Goal: Task Accomplishment & Management: Use online tool/utility

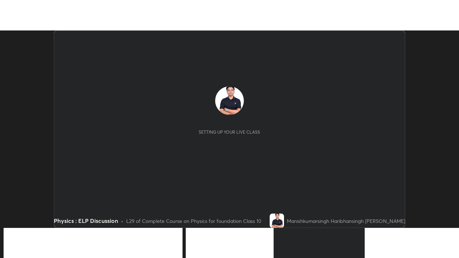
scroll to position [198, 459]
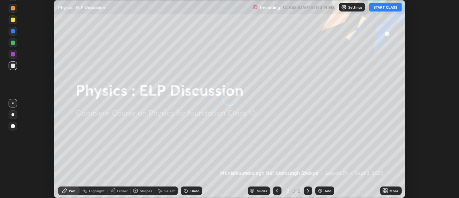
click at [391, 6] on button "START CLASS" at bounding box center [386, 7] width 32 height 9
click at [385, 190] on icon at bounding box center [384, 189] width 2 height 2
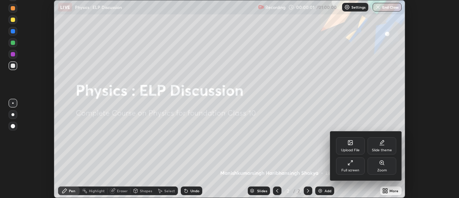
click at [379, 145] on div "Slide theme" at bounding box center [382, 145] width 29 height 17
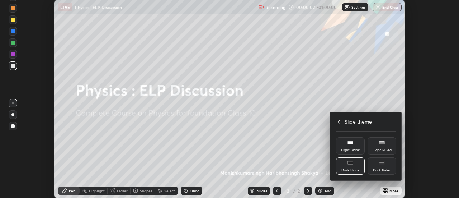
click at [386, 168] on div "Dark Ruled" at bounding box center [382, 170] width 18 height 4
click at [339, 121] on icon at bounding box center [339, 122] width 6 height 6
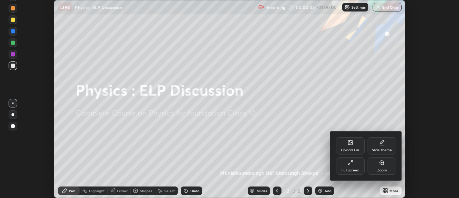
click at [352, 164] on icon at bounding box center [351, 163] width 6 height 6
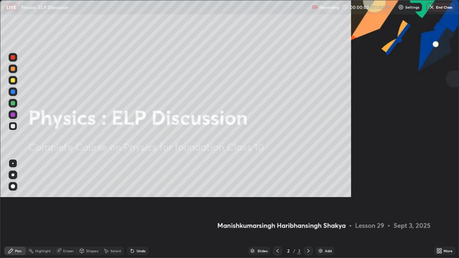
scroll to position [258, 459]
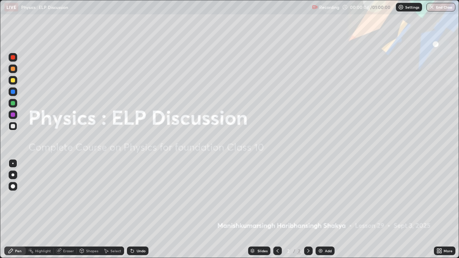
click at [331, 197] on div "Add" at bounding box center [328, 251] width 7 height 4
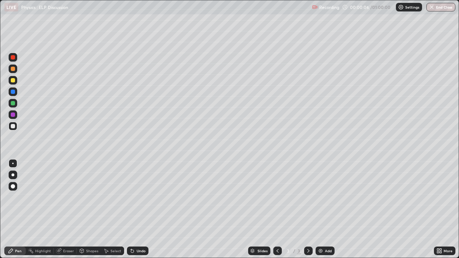
click at [15, 186] on div at bounding box center [13, 186] width 4 height 4
click at [12, 71] on div at bounding box center [13, 69] width 9 height 9
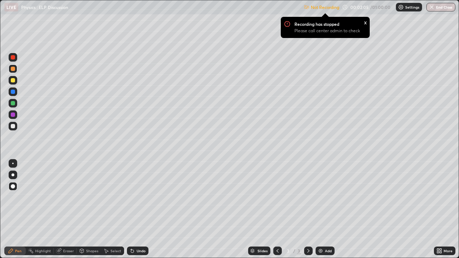
click at [10, 82] on div at bounding box center [13, 80] width 9 height 9
click at [406, 8] on p "Settings" at bounding box center [413, 7] width 14 height 4
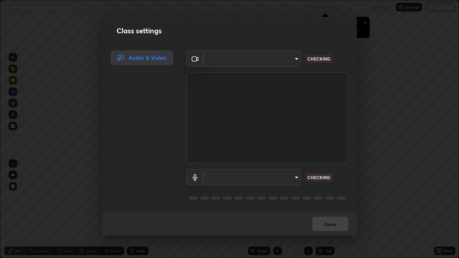
type input "1769541d7db8b910b2b6aaf592df5ff8660c63acaad49df9064175df0c6f581f"
type input "communications"
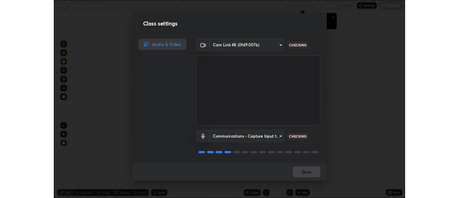
scroll to position [1, 0]
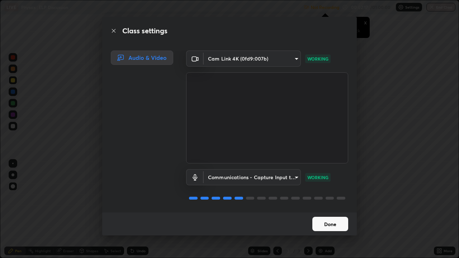
click at [327, 197] on button "Done" at bounding box center [331, 224] width 36 height 14
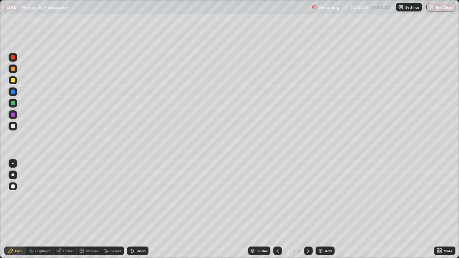
click at [13, 126] on div at bounding box center [13, 126] width 4 height 4
click at [13, 80] on div at bounding box center [13, 80] width 4 height 4
click at [92, 197] on div "Shapes" at bounding box center [92, 251] width 12 height 4
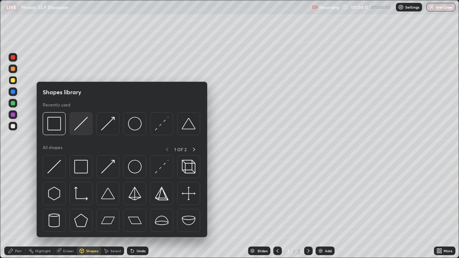
click at [79, 126] on img at bounding box center [81, 124] width 14 height 14
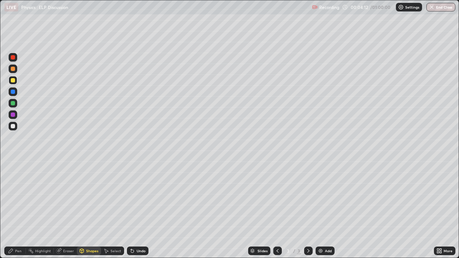
click at [89, 197] on div "Shapes" at bounding box center [92, 251] width 12 height 4
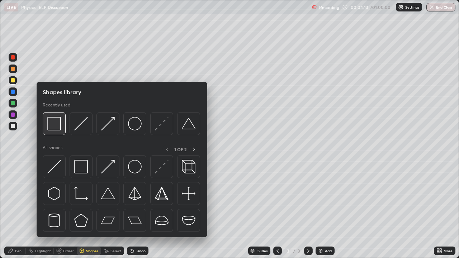
click at [55, 127] on img at bounding box center [54, 124] width 14 height 14
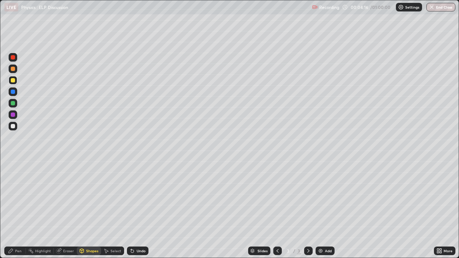
click at [18, 197] on div "Pen" at bounding box center [15, 251] width 22 height 9
click at [43, 197] on div "Highlight" at bounding box center [43, 251] width 16 height 4
click at [14, 197] on icon at bounding box center [13, 227] width 6 height 6
click at [17, 197] on div "Pen" at bounding box center [18, 251] width 6 height 4
click at [14, 69] on div at bounding box center [13, 69] width 4 height 4
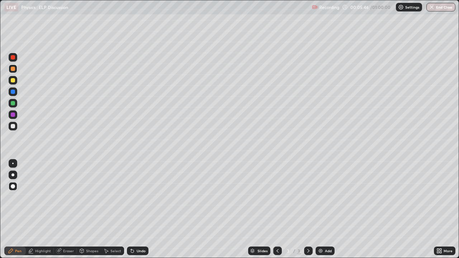
click at [324, 197] on div "Add" at bounding box center [325, 251] width 19 height 9
click at [13, 81] on div at bounding box center [13, 80] width 4 height 4
click at [137, 197] on div "Undo" at bounding box center [141, 251] width 9 height 4
click at [13, 70] on div at bounding box center [13, 69] width 4 height 4
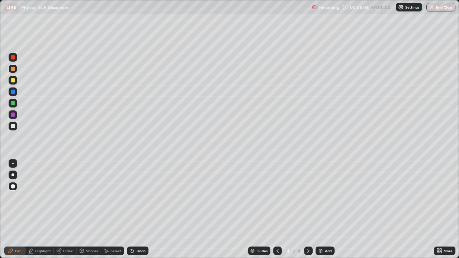
click at [90, 197] on div "Shapes" at bounding box center [92, 251] width 12 height 4
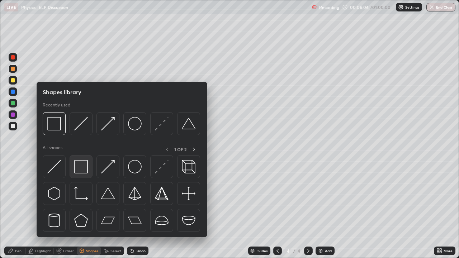
click at [78, 168] on img at bounding box center [81, 167] width 14 height 14
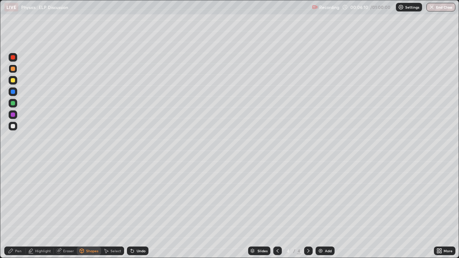
click at [18, 197] on div "Pen" at bounding box center [18, 251] width 6 height 4
click at [12, 130] on div at bounding box center [13, 126] width 9 height 9
click at [326, 197] on div "Add" at bounding box center [328, 251] width 7 height 4
click at [13, 70] on div at bounding box center [13, 69] width 4 height 4
click at [14, 83] on div at bounding box center [13, 80] width 9 height 9
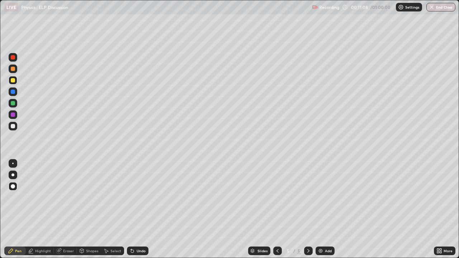
click at [11, 124] on div at bounding box center [13, 126] width 4 height 4
click at [90, 197] on div "Shapes" at bounding box center [89, 251] width 24 height 9
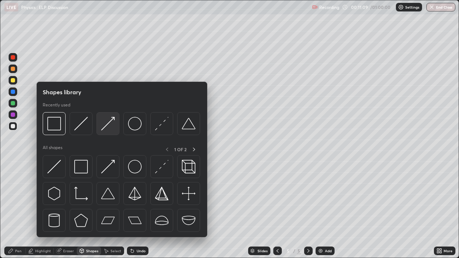
click at [104, 130] on img at bounding box center [108, 124] width 14 height 14
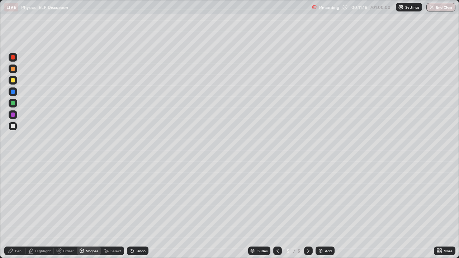
click at [11, 102] on div at bounding box center [13, 103] width 4 height 4
click at [13, 82] on div at bounding box center [13, 80] width 4 height 4
click at [17, 197] on div "Pen" at bounding box center [18, 251] width 6 height 4
click at [85, 197] on div "Shapes" at bounding box center [89, 251] width 24 height 9
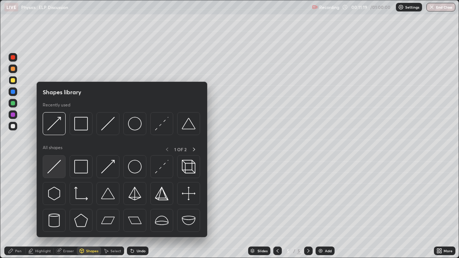
click at [54, 170] on img at bounding box center [54, 167] width 14 height 14
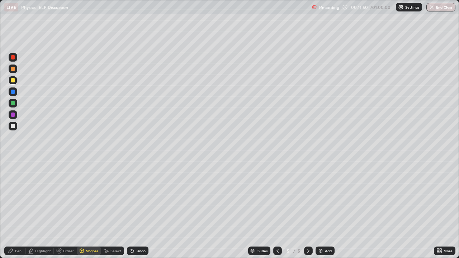
click at [12, 197] on icon at bounding box center [11, 251] width 6 height 6
click at [86, 197] on div "Shapes" at bounding box center [92, 251] width 12 height 4
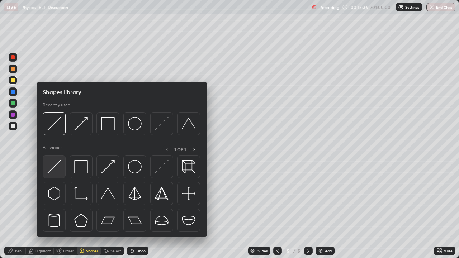
click at [54, 165] on img at bounding box center [54, 167] width 14 height 14
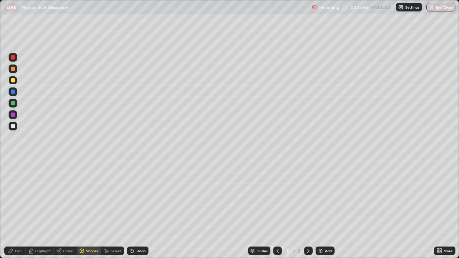
click at [12, 197] on icon at bounding box center [11, 251] width 4 height 4
click at [13, 70] on div at bounding box center [13, 69] width 4 height 4
click at [91, 197] on div "Shapes" at bounding box center [92, 251] width 12 height 4
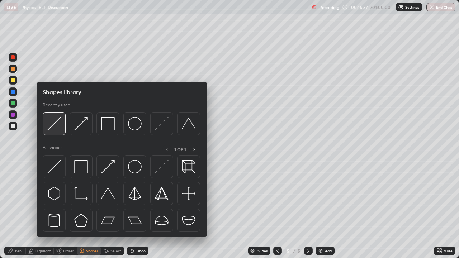
click at [56, 127] on img at bounding box center [54, 124] width 14 height 14
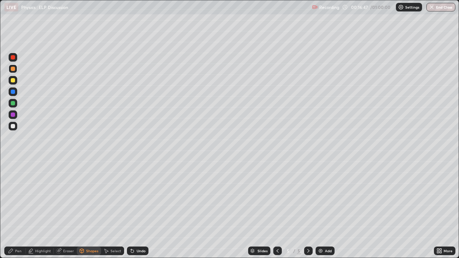
click at [16, 197] on div "Pen" at bounding box center [18, 251] width 6 height 4
click at [15, 130] on div at bounding box center [13, 126] width 9 height 9
click at [12, 92] on div at bounding box center [13, 92] width 4 height 4
click at [85, 197] on div "Shapes" at bounding box center [89, 251] width 24 height 9
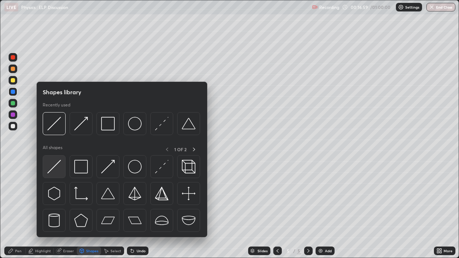
click at [55, 168] on img at bounding box center [54, 167] width 14 height 14
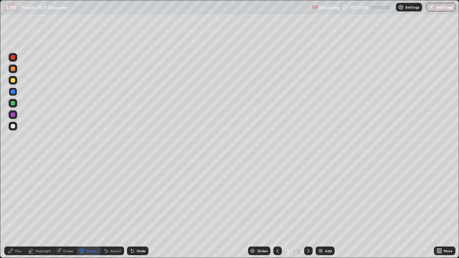
click at [15, 197] on div "Pen" at bounding box center [15, 251] width 22 height 9
click at [14, 126] on div at bounding box center [13, 126] width 4 height 4
click at [14, 79] on div at bounding box center [13, 80] width 4 height 4
click at [324, 197] on div "Add" at bounding box center [325, 251] width 19 height 9
click at [13, 72] on div at bounding box center [13, 69] width 9 height 9
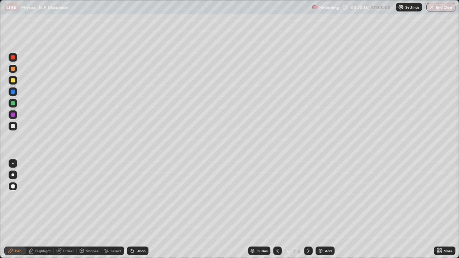
click at [12, 81] on div at bounding box center [13, 80] width 4 height 4
click at [81, 197] on icon at bounding box center [82, 250] width 4 height 1
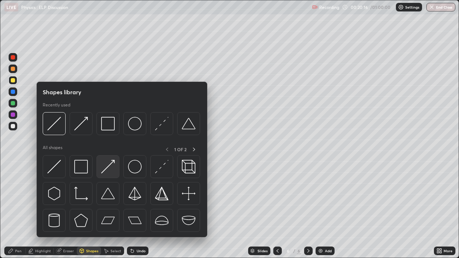
click at [105, 167] on img at bounding box center [108, 167] width 14 height 14
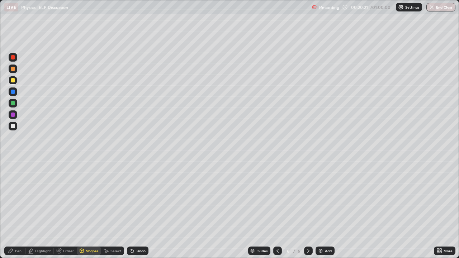
click at [13, 126] on div at bounding box center [13, 126] width 4 height 4
click at [17, 197] on div "Pen" at bounding box center [18, 251] width 6 height 4
click at [13, 70] on div at bounding box center [13, 69] width 4 height 4
click at [12, 127] on div at bounding box center [13, 126] width 4 height 4
click at [12, 92] on div at bounding box center [13, 92] width 4 height 4
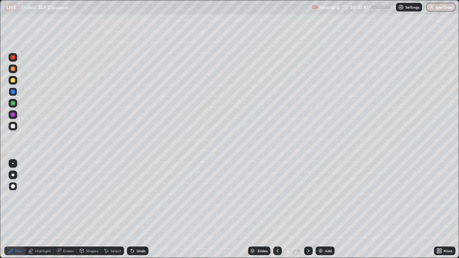
click at [90, 197] on div "Shapes" at bounding box center [92, 251] width 12 height 4
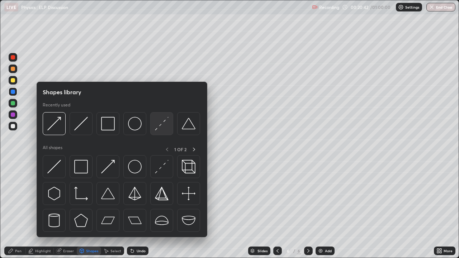
click at [160, 124] on img at bounding box center [162, 124] width 14 height 14
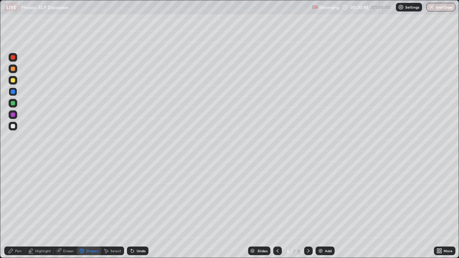
click at [18, 197] on div "Pen" at bounding box center [18, 251] width 6 height 4
click at [13, 125] on div at bounding box center [13, 126] width 4 height 4
click at [11, 81] on div at bounding box center [13, 80] width 4 height 4
click at [273, 197] on div at bounding box center [277, 251] width 9 height 9
click at [308, 197] on icon at bounding box center [309, 251] width 6 height 6
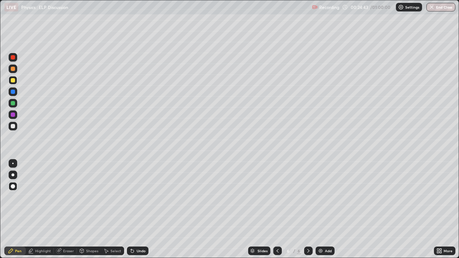
click at [327, 197] on div "Add" at bounding box center [328, 251] width 7 height 4
click at [12, 69] on div at bounding box center [13, 69] width 4 height 4
click at [13, 81] on div at bounding box center [13, 80] width 4 height 4
click at [87, 197] on div "Shapes" at bounding box center [92, 251] width 12 height 4
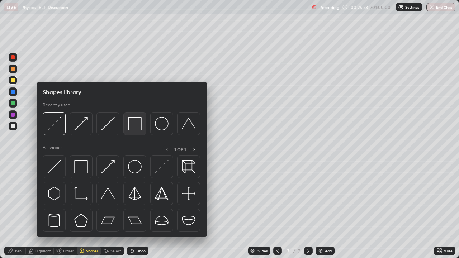
click at [132, 127] on img at bounding box center [135, 124] width 14 height 14
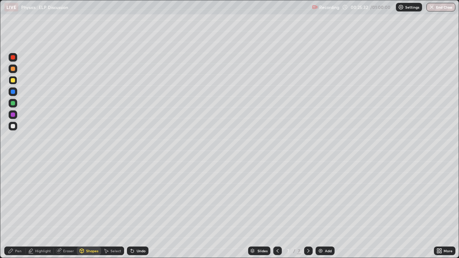
click at [10, 125] on div at bounding box center [13, 126] width 9 height 9
click at [19, 197] on div "Pen" at bounding box center [15, 251] width 22 height 9
click at [13, 104] on div at bounding box center [13, 103] width 4 height 4
click at [86, 197] on div "Shapes" at bounding box center [92, 251] width 12 height 4
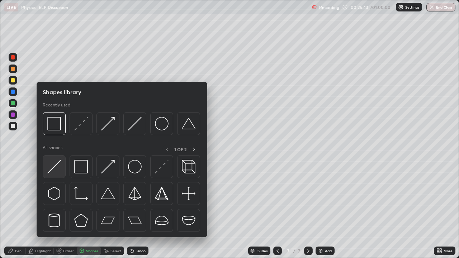
click at [53, 168] on img at bounding box center [54, 167] width 14 height 14
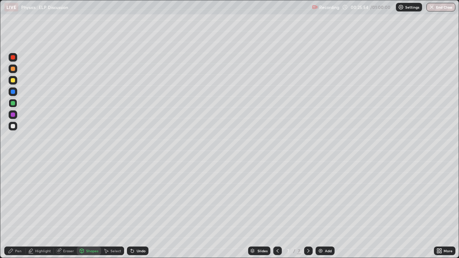
click at [137, 197] on div "Undo" at bounding box center [141, 251] width 9 height 4
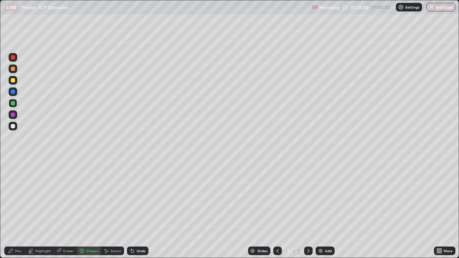
click at [137, 197] on div "Undo" at bounding box center [141, 251] width 9 height 4
click at [14, 128] on div at bounding box center [13, 126] width 4 height 4
click at [139, 197] on div "Undo" at bounding box center [138, 251] width 22 height 9
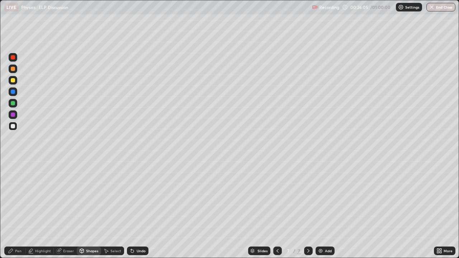
click at [16, 197] on div "Pen" at bounding box center [18, 251] width 6 height 4
click at [14, 68] on div at bounding box center [13, 69] width 4 height 4
click at [87, 197] on div "Shapes" at bounding box center [92, 251] width 12 height 4
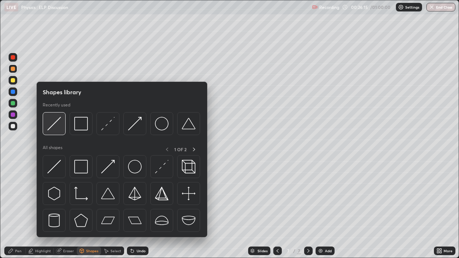
click at [51, 131] on img at bounding box center [54, 124] width 14 height 14
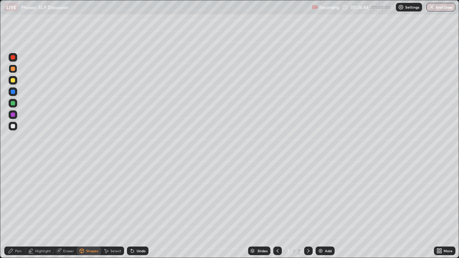
click at [17, 197] on div "Pen" at bounding box center [18, 251] width 6 height 4
click at [114, 197] on div "Select" at bounding box center [116, 251] width 11 height 4
click at [13, 197] on icon at bounding box center [11, 251] width 4 height 4
click at [13, 80] on div at bounding box center [13, 80] width 4 height 4
click at [65, 197] on div "Eraser" at bounding box center [68, 251] width 11 height 4
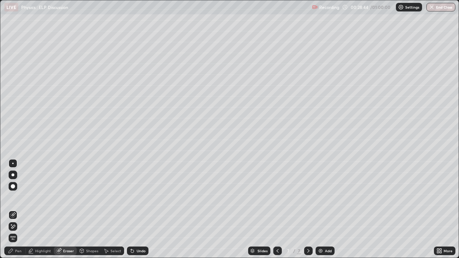
click at [13, 197] on icon at bounding box center [13, 227] width 4 height 4
click at [16, 197] on div "Pen" at bounding box center [15, 251] width 22 height 9
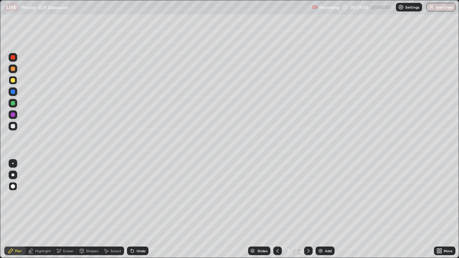
click at [15, 69] on div at bounding box center [13, 69] width 9 height 9
click at [439, 197] on icon at bounding box center [440, 251] width 6 height 6
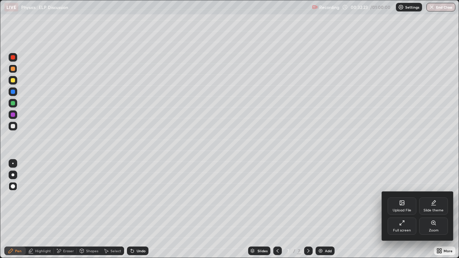
click at [403, 197] on div "Full screen" at bounding box center [402, 231] width 18 height 4
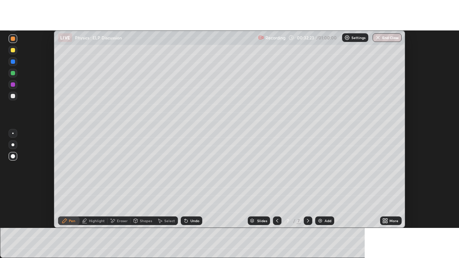
scroll to position [35694, 35432]
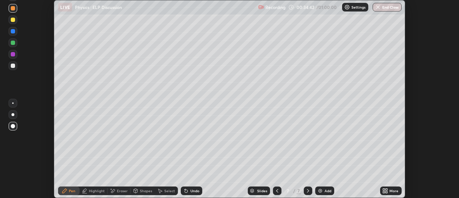
click at [385, 191] on icon at bounding box center [384, 192] width 2 height 2
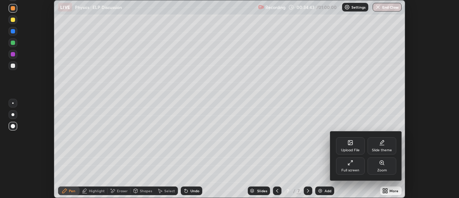
click at [351, 147] on div "Upload File" at bounding box center [350, 145] width 29 height 17
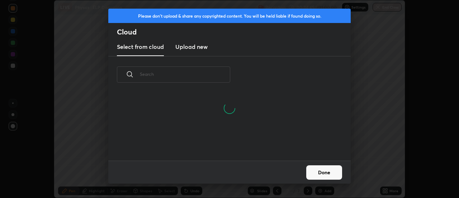
click at [198, 47] on h3 "Upload new" at bounding box center [192, 46] width 32 height 9
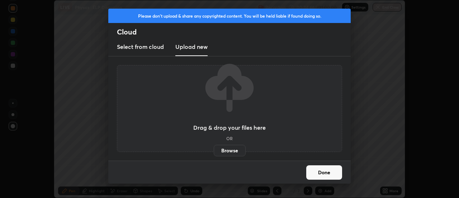
click at [230, 150] on label "Browse" at bounding box center [230, 150] width 32 height 11
click at [214, 150] on input "Browse" at bounding box center [214, 150] width 0 height 11
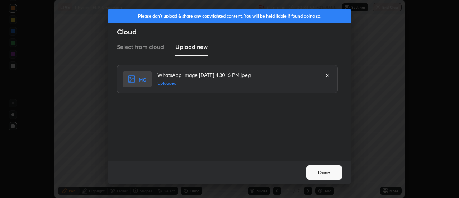
click at [331, 171] on button "Done" at bounding box center [325, 172] width 36 height 14
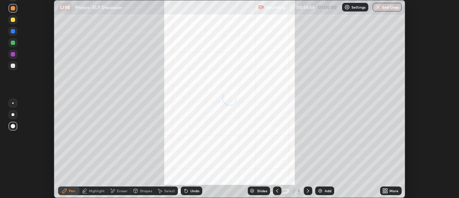
click at [384, 190] on icon at bounding box center [384, 189] width 2 height 2
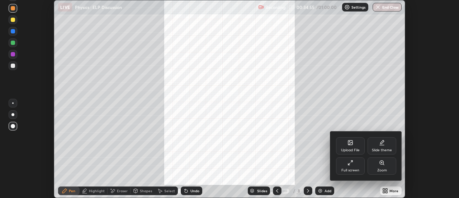
click at [357, 166] on div "Full screen" at bounding box center [350, 165] width 29 height 17
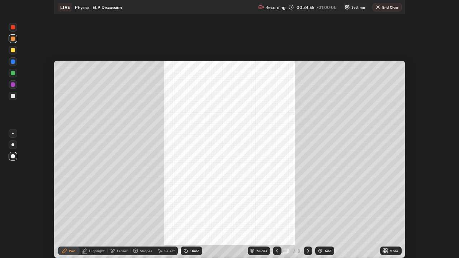
scroll to position [258, 459]
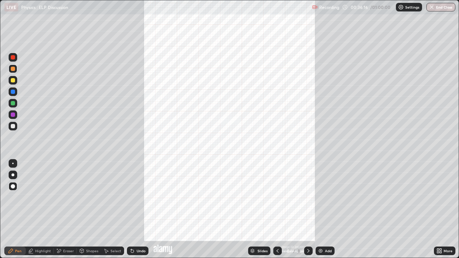
click at [13, 104] on div at bounding box center [13, 103] width 4 height 4
click at [92, 197] on div "Shapes" at bounding box center [92, 251] width 12 height 4
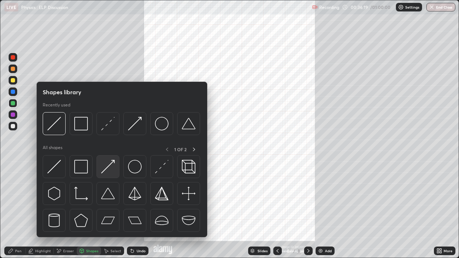
click at [106, 170] on img at bounding box center [108, 167] width 14 height 14
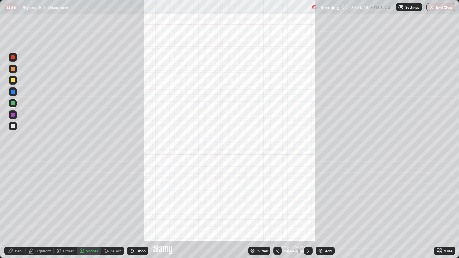
click at [13, 197] on icon at bounding box center [11, 251] width 4 height 4
click at [10, 128] on div at bounding box center [13, 126] width 9 height 9
click at [14, 70] on div at bounding box center [13, 69] width 4 height 4
click at [137, 197] on div "Undo" at bounding box center [141, 251] width 9 height 4
click at [13, 164] on div at bounding box center [12, 163] width 1 height 1
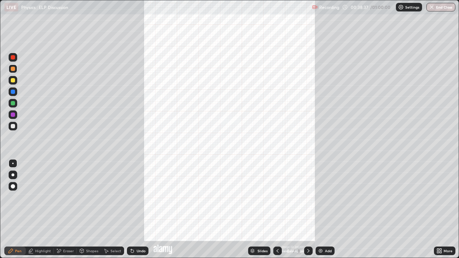
click at [88, 197] on div "Shapes" at bounding box center [92, 251] width 12 height 4
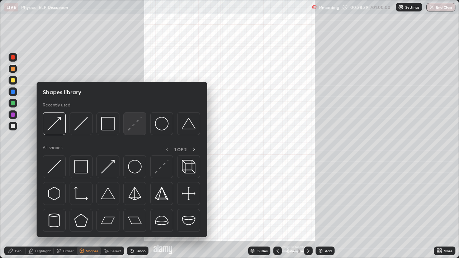
click at [134, 128] on img at bounding box center [135, 124] width 14 height 14
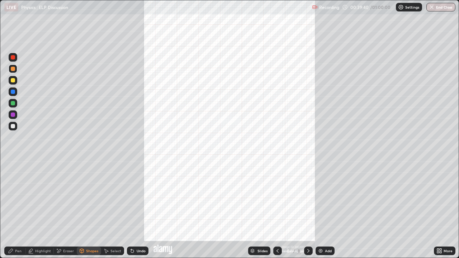
click at [15, 197] on div "Pen" at bounding box center [18, 251] width 6 height 4
click at [93, 197] on div "Shapes" at bounding box center [92, 251] width 12 height 4
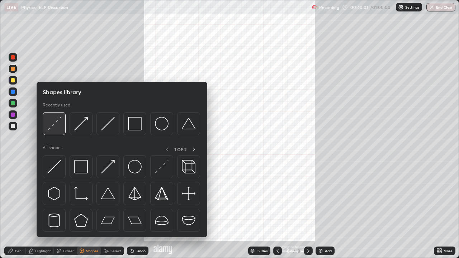
click at [59, 126] on img at bounding box center [54, 124] width 14 height 14
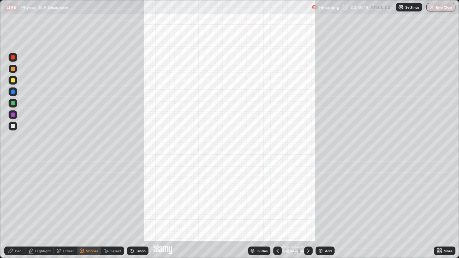
click at [8, 197] on div "Pen" at bounding box center [15, 251] width 22 height 9
click at [438, 197] on icon at bounding box center [439, 253] width 2 height 2
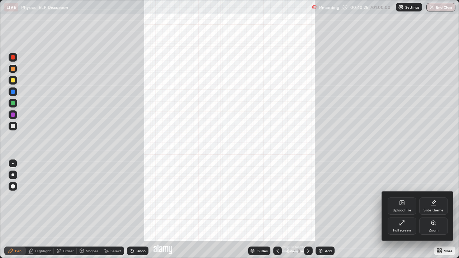
click at [436, 197] on icon at bounding box center [434, 223] width 6 height 6
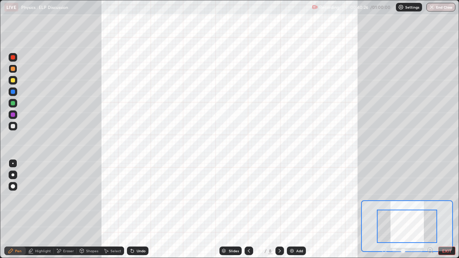
click at [430, 197] on icon at bounding box center [431, 250] width 2 height 0
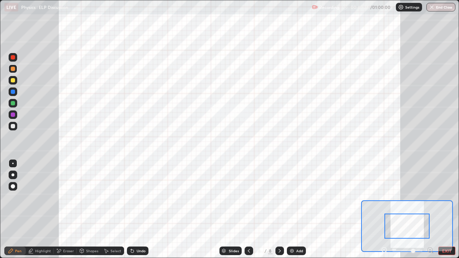
click at [430, 197] on icon at bounding box center [431, 250] width 2 height 0
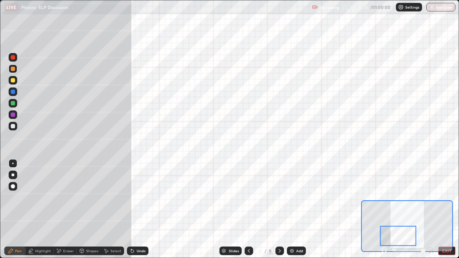
click at [455, 197] on button "EXIT" at bounding box center [447, 251] width 17 height 9
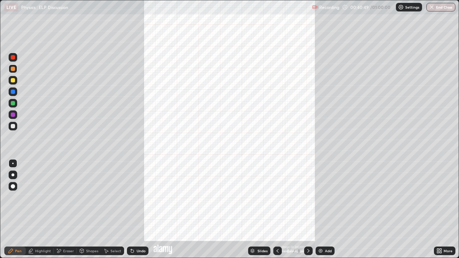
click at [438, 197] on icon at bounding box center [439, 250] width 2 height 2
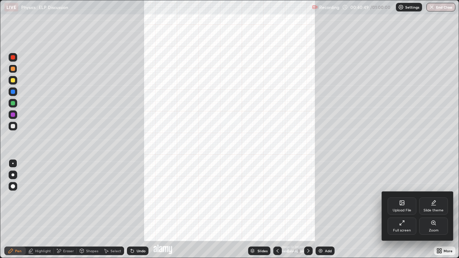
click at [436, 197] on icon at bounding box center [434, 223] width 6 height 6
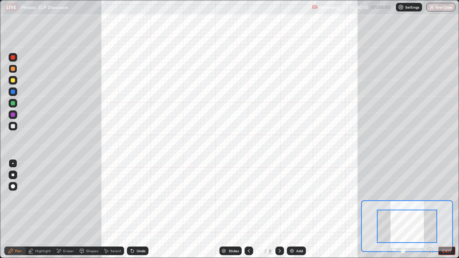
click at [430, 197] on icon at bounding box center [431, 250] width 2 height 0
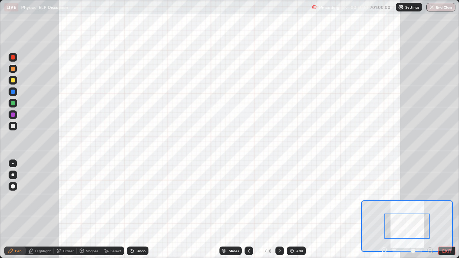
click at [430, 197] on icon at bounding box center [431, 250] width 2 height 0
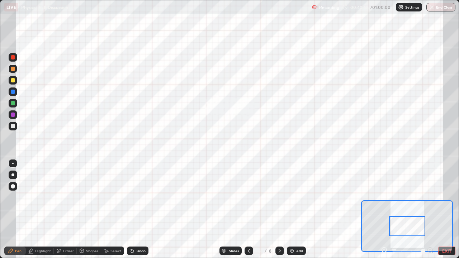
click at [454, 197] on button "EXIT" at bounding box center [447, 251] width 17 height 9
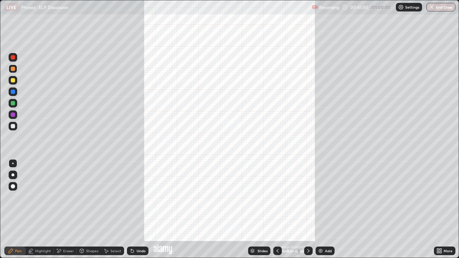
click at [140, 197] on div "Undo" at bounding box center [141, 251] width 9 height 4
click at [63, 197] on div "Eraser" at bounding box center [68, 251] width 11 height 4
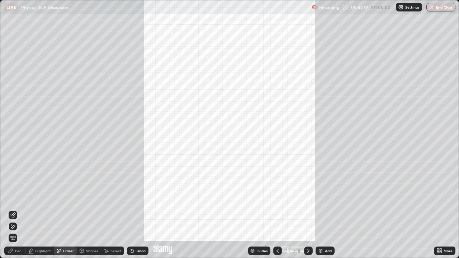
click at [14, 197] on div "Pen" at bounding box center [15, 251] width 22 height 9
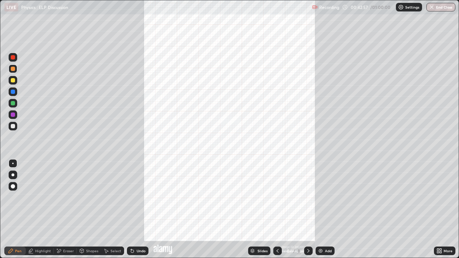
click at [64, 197] on div "Eraser" at bounding box center [68, 251] width 11 height 4
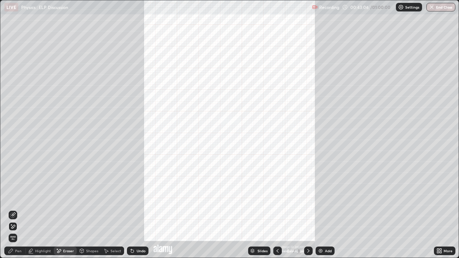
click at [139, 197] on div "Undo" at bounding box center [141, 251] width 9 height 4
click at [16, 197] on div "Pen" at bounding box center [18, 251] width 6 height 4
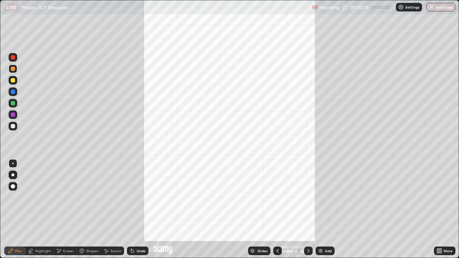
click at [89, 197] on div "Shapes" at bounding box center [92, 251] width 12 height 4
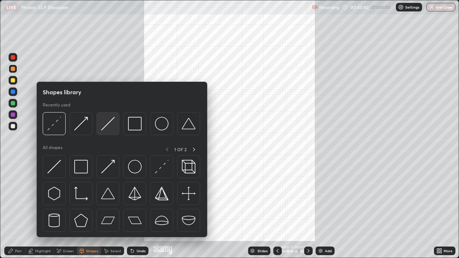
click at [108, 125] on img at bounding box center [108, 124] width 14 height 14
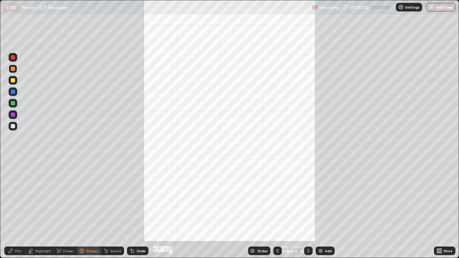
click at [14, 81] on div at bounding box center [13, 80] width 4 height 4
click at [13, 58] on div at bounding box center [13, 57] width 4 height 4
click at [14, 197] on div "Pen" at bounding box center [15, 251] width 22 height 9
click at [439, 197] on icon at bounding box center [439, 253] width 2 height 2
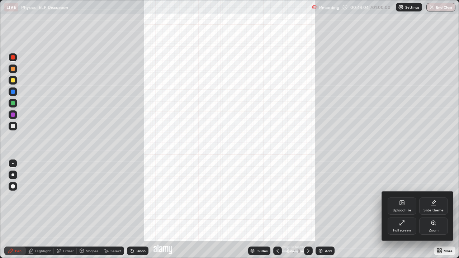
click at [436, 197] on icon at bounding box center [434, 223] width 6 height 6
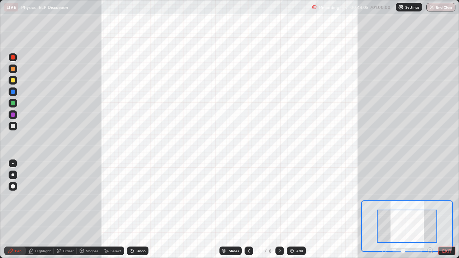
click at [430, 197] on icon at bounding box center [431, 250] width 2 height 0
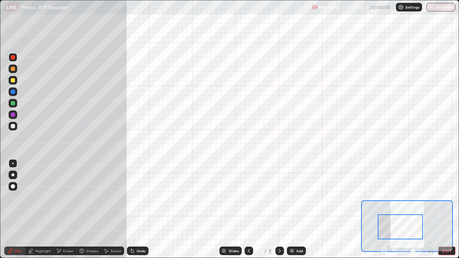
click at [453, 197] on button "EXIT" at bounding box center [447, 251] width 17 height 9
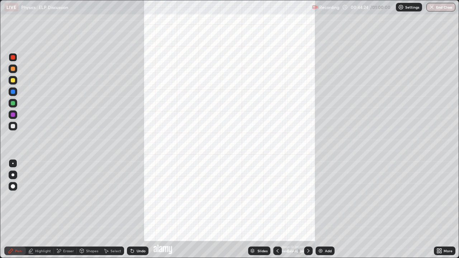
click at [92, 197] on div "Shapes" at bounding box center [92, 251] width 12 height 4
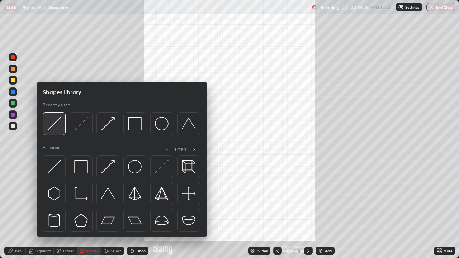
click at [54, 127] on img at bounding box center [54, 124] width 14 height 14
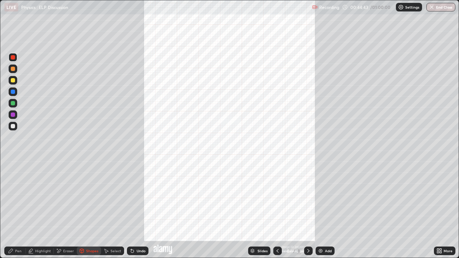
click at [13, 68] on div at bounding box center [13, 69] width 4 height 4
click at [17, 197] on div "Pen" at bounding box center [18, 251] width 6 height 4
click at [14, 187] on div at bounding box center [13, 186] width 4 height 4
click at [135, 197] on div "Undo" at bounding box center [138, 251] width 22 height 9
click at [137, 197] on div "Undo" at bounding box center [141, 251] width 9 height 4
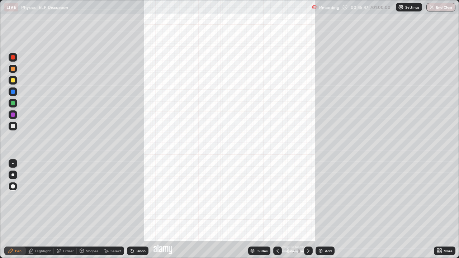
click at [139, 197] on div "Undo" at bounding box center [141, 251] width 9 height 4
click at [142, 197] on div "Undo" at bounding box center [141, 251] width 9 height 4
click at [13, 164] on div at bounding box center [12, 163] width 1 height 1
click at [14, 188] on div at bounding box center [13, 186] width 4 height 4
click at [12, 129] on div at bounding box center [13, 126] width 9 height 9
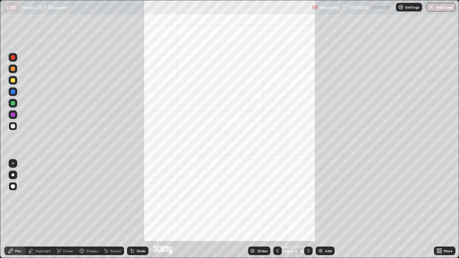
click at [137, 197] on div "Undo" at bounding box center [141, 251] width 9 height 4
click at [137, 197] on div "Undo" at bounding box center [138, 251] width 22 height 9
click at [137, 197] on div "Undo" at bounding box center [141, 251] width 9 height 4
click at [140, 197] on div "Undo" at bounding box center [141, 251] width 9 height 4
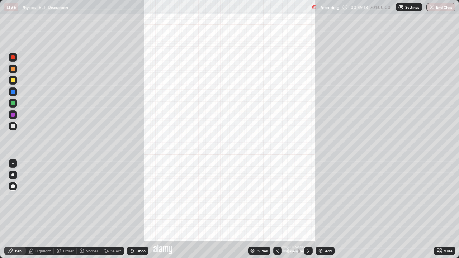
click at [328, 197] on div "Add" at bounding box center [328, 251] width 7 height 4
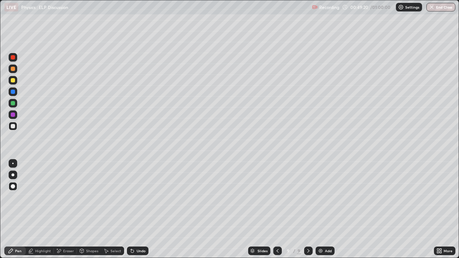
click at [13, 69] on div at bounding box center [13, 69] width 4 height 4
click at [13, 81] on div at bounding box center [13, 80] width 4 height 4
click at [12, 126] on div at bounding box center [13, 126] width 4 height 4
click at [11, 69] on div at bounding box center [13, 69] width 4 height 4
click at [10, 129] on div at bounding box center [13, 126] width 9 height 9
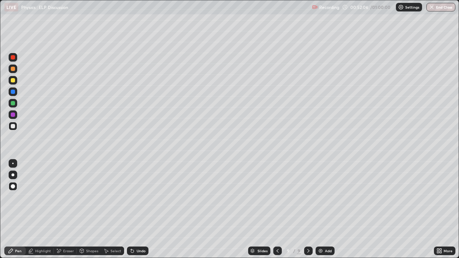
click at [11, 71] on div at bounding box center [13, 69] width 9 height 9
click at [15, 130] on div at bounding box center [13, 126] width 9 height 9
click at [134, 197] on icon at bounding box center [133, 251] width 6 height 6
click at [137, 197] on div "Undo" at bounding box center [141, 251] width 9 height 4
click at [11, 71] on div at bounding box center [13, 69] width 4 height 4
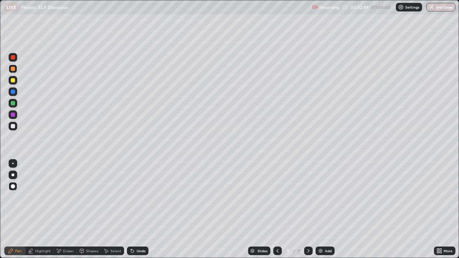
click at [140, 197] on div "Undo" at bounding box center [141, 251] width 9 height 4
click at [139, 197] on div "Undo" at bounding box center [138, 251] width 22 height 9
click at [13, 81] on div at bounding box center [13, 80] width 4 height 4
click at [443, 9] on button "End Class" at bounding box center [441, 7] width 28 height 9
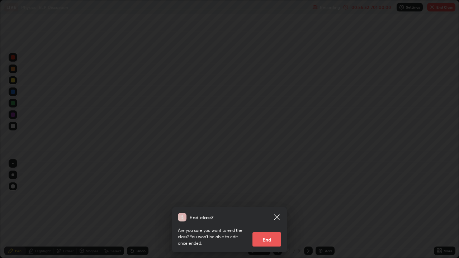
click at [273, 197] on button "End" at bounding box center [267, 240] width 29 height 14
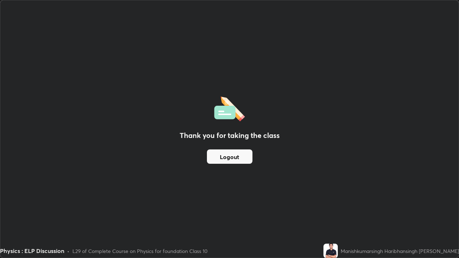
click at [234, 157] on button "Logout" at bounding box center [230, 157] width 46 height 14
